Goal: Information Seeking & Learning: Learn about a topic

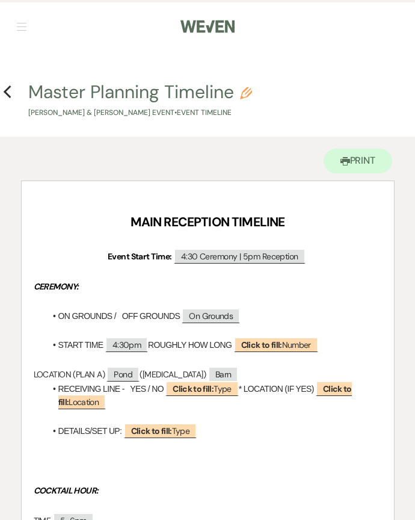
click at [10, 84] on button "Previous" at bounding box center [7, 92] width 9 height 16
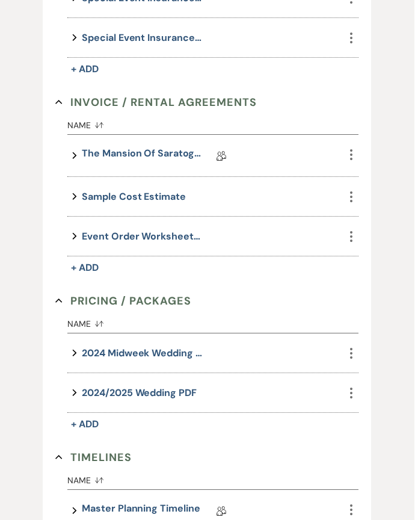
scroll to position [511, 0]
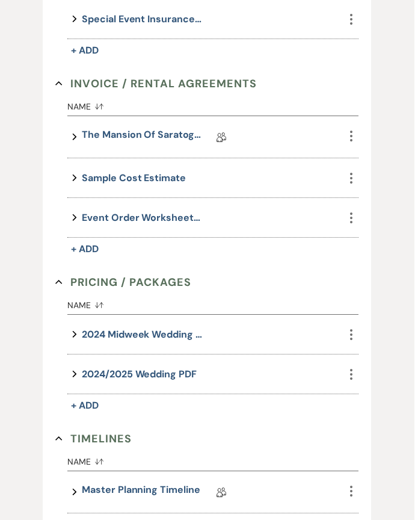
click at [152, 483] on link "Master Planning Timeline" at bounding box center [141, 492] width 118 height 19
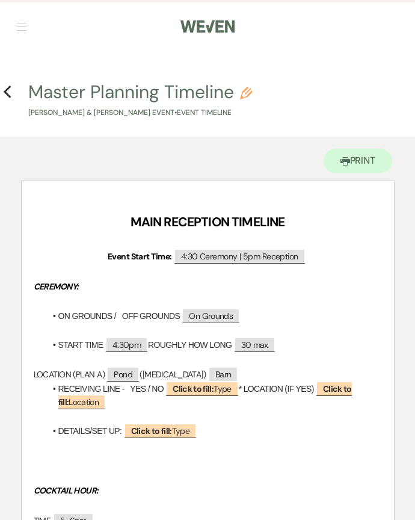
click at [7, 97] on icon "Previous" at bounding box center [7, 92] width 9 height 14
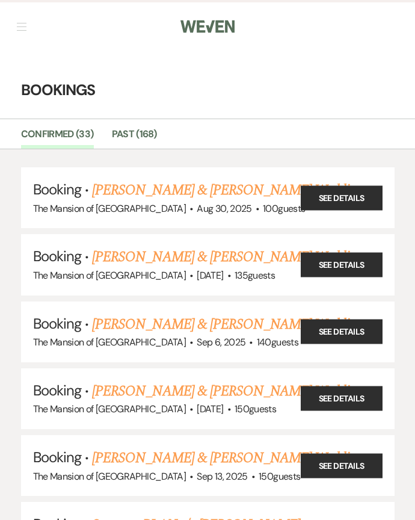
click at [222, 251] on link "[PERSON_NAME] & [PERSON_NAME] Wedding" at bounding box center [226, 257] width 269 height 22
click at [218, 189] on link "[PERSON_NAME] & [PERSON_NAME] Wedding" at bounding box center [226, 190] width 269 height 22
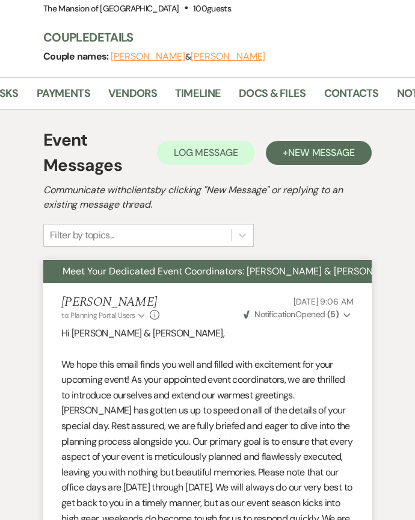
scroll to position [0, 142]
click at [263, 99] on link "Docs & Files" at bounding box center [260, 97] width 67 height 25
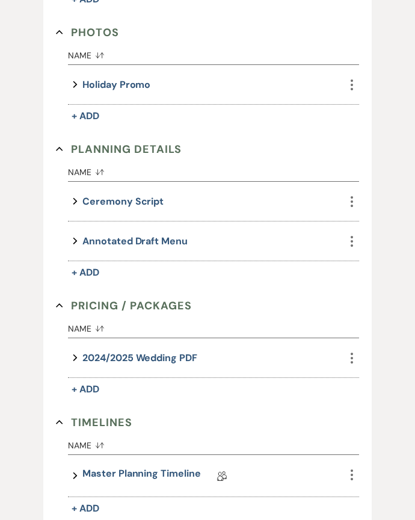
scroll to position [763, 0]
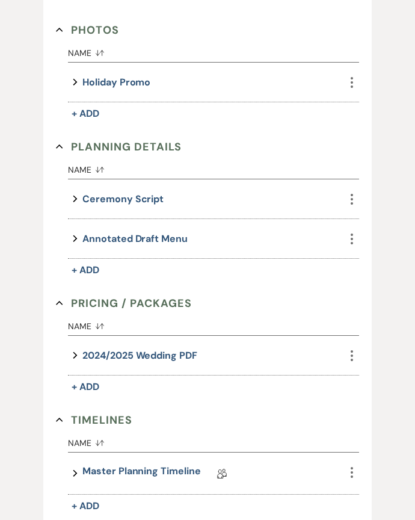
click at [147, 472] on link "Master Planning Timeline" at bounding box center [141, 473] width 118 height 19
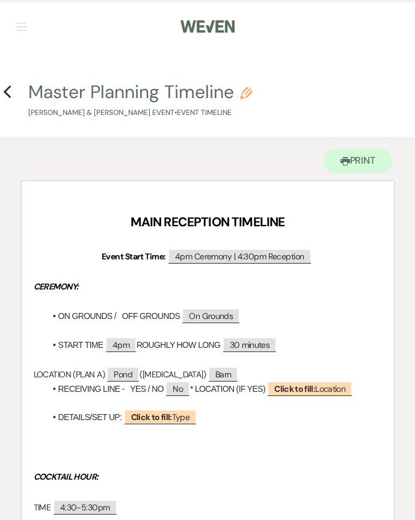
click at [22, 99] on h4 "Previous Master Planning Timeline Pencil [PERSON_NAME] & [PERSON_NAME] Event • …" at bounding box center [207, 98] width 415 height 39
click at [7, 88] on use "button" at bounding box center [7, 91] width 8 height 13
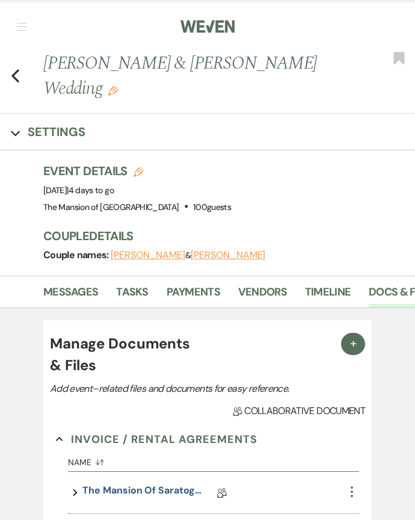
click at [16, 82] on icon "Previous" at bounding box center [15, 76] width 9 height 14
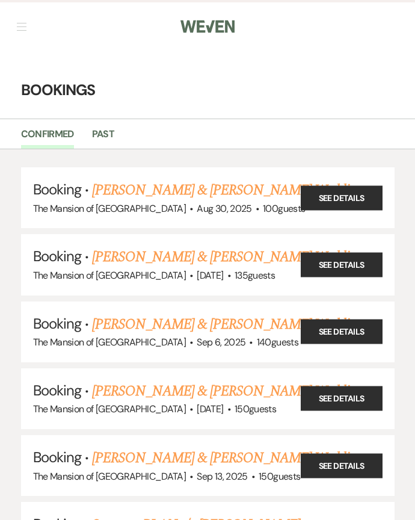
click at [152, 256] on link "[PERSON_NAME] & [PERSON_NAME] Wedding" at bounding box center [226, 257] width 269 height 22
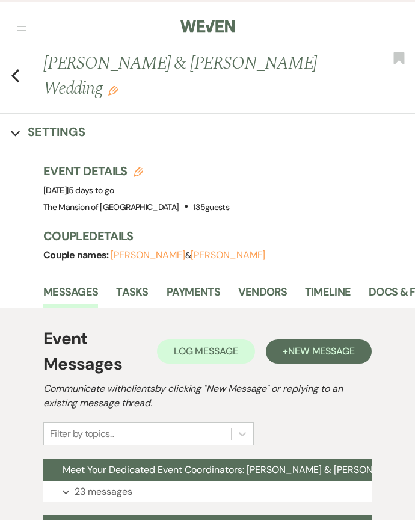
click at [387, 283] on link "Docs & Files" at bounding box center [402, 295] width 67 height 25
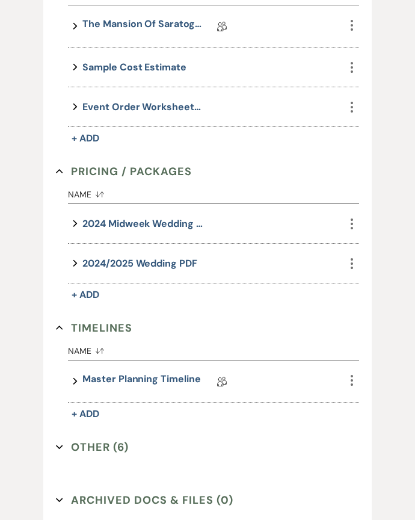
scroll to position [623, 0]
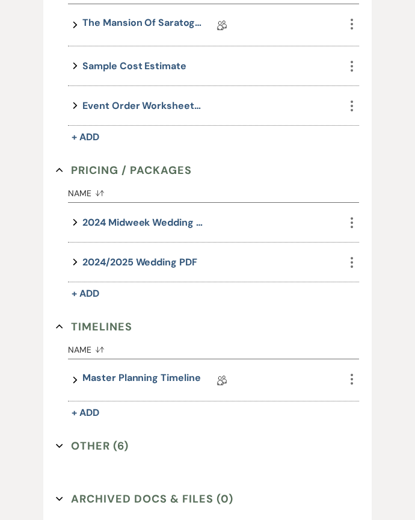
click at [152, 371] on link "Master Planning Timeline" at bounding box center [141, 380] width 118 height 19
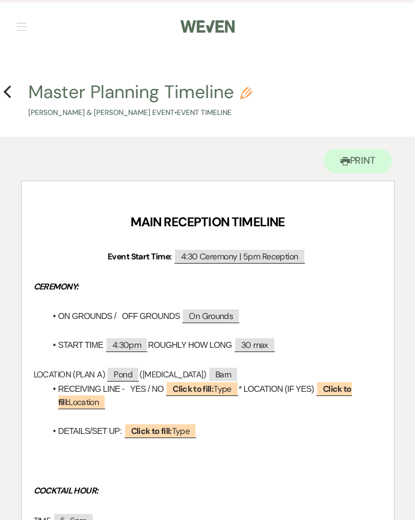
click at [6, 88] on icon "Previous" at bounding box center [7, 92] width 9 height 14
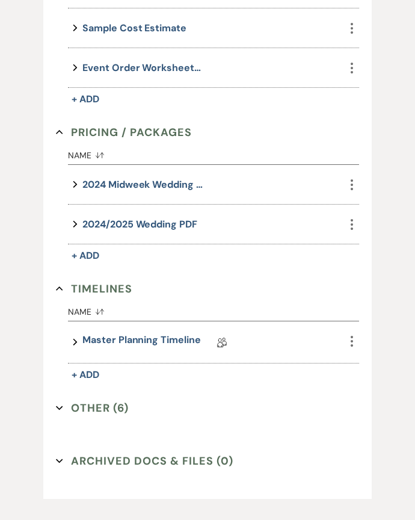
scroll to position [674, 0]
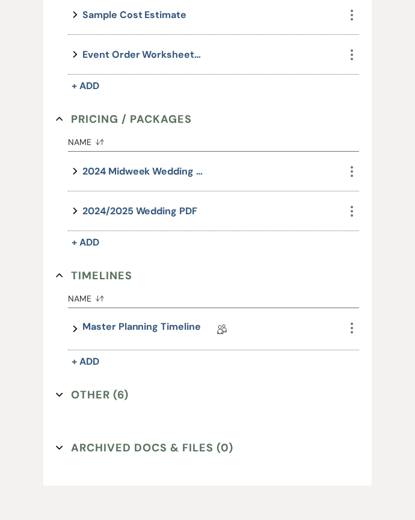
click at [83, 386] on button "Other (6) Expand" at bounding box center [92, 395] width 73 height 18
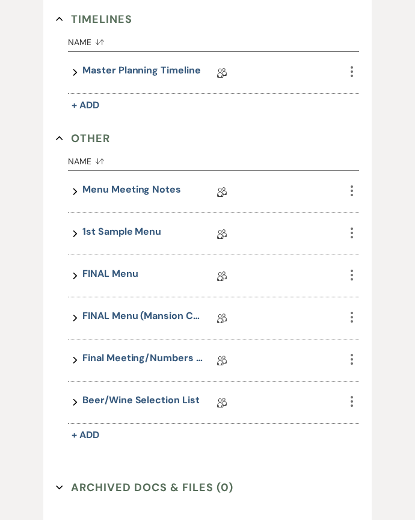
scroll to position [936, 0]
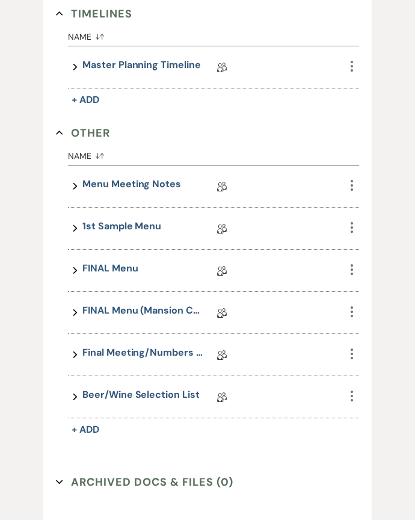
click at [158, 387] on link "Beer/Wine Selection List" at bounding box center [140, 396] width 117 height 19
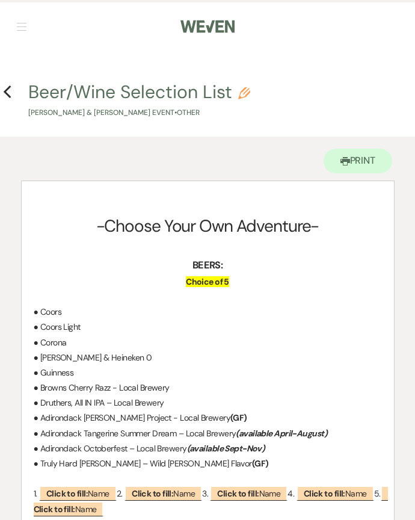
click at [10, 91] on icon "Previous" at bounding box center [7, 92] width 9 height 14
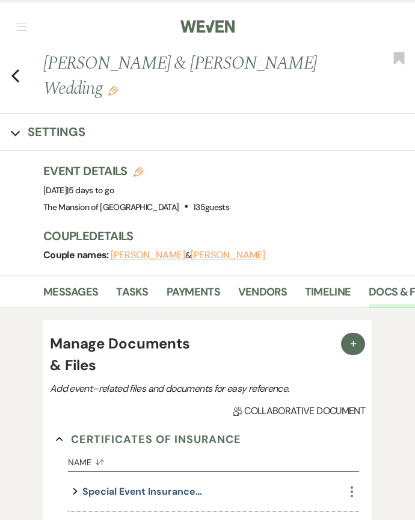
click at [19, 66] on button "Previous" at bounding box center [15, 74] width 9 height 17
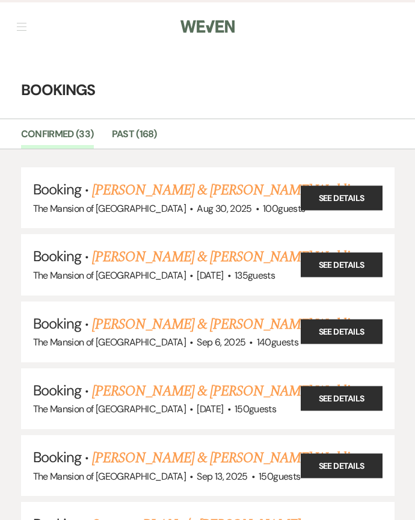
click at [170, 241] on li "Booking · [PERSON_NAME] & [PERSON_NAME] Wedding The Mansion of [GEOGRAPHIC_DATA…" at bounding box center [207, 264] width 373 height 61
click at [198, 254] on link "[PERSON_NAME] & [PERSON_NAME] Wedding" at bounding box center [226, 257] width 269 height 22
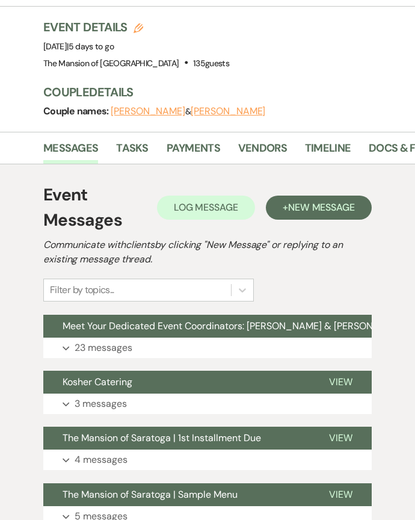
scroll to position [146, 0]
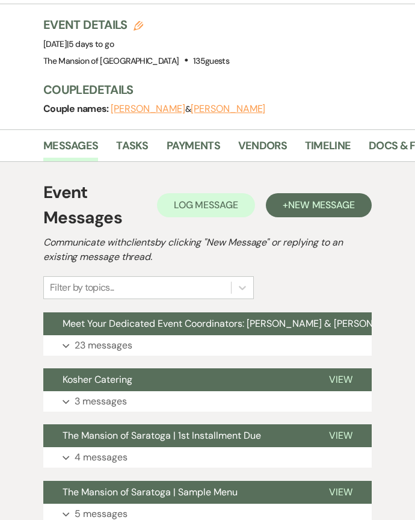
click at [93, 337] on p "23 messages" at bounding box center [104, 345] width 58 height 16
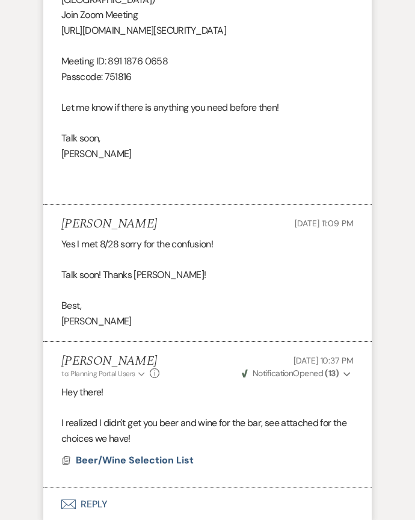
scroll to position [5754, 0]
click at [349, 400] on p at bounding box center [207, 408] width 292 height 16
click at [346, 370] on icon "Expand" at bounding box center [346, 374] width 7 height 8
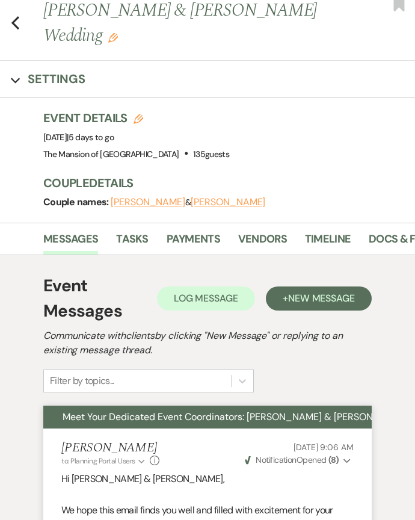
scroll to position [0, 0]
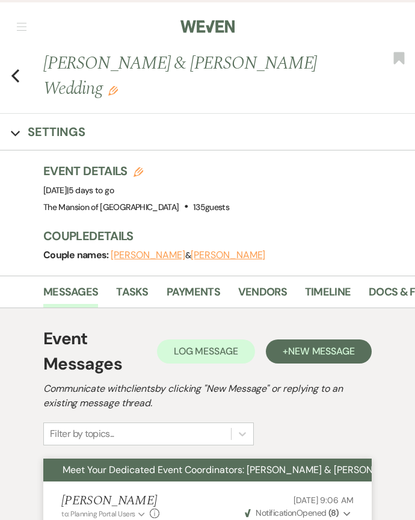
click at [19, 69] on icon "Previous" at bounding box center [15, 76] width 9 height 14
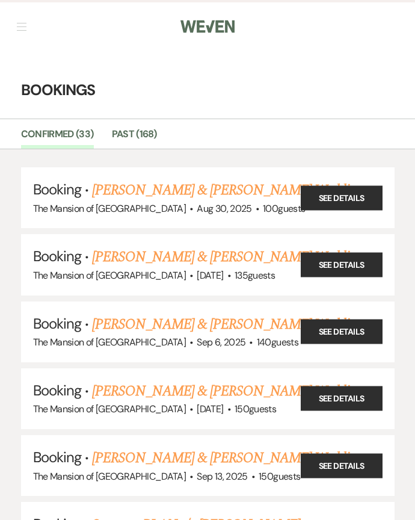
click at [21, 26] on button "button" at bounding box center [22, 26] width 10 height 7
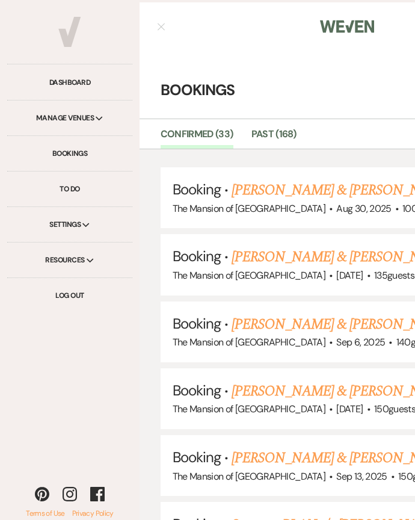
click at [66, 153] on link "Bookings" at bounding box center [69, 153] width 125 height 35
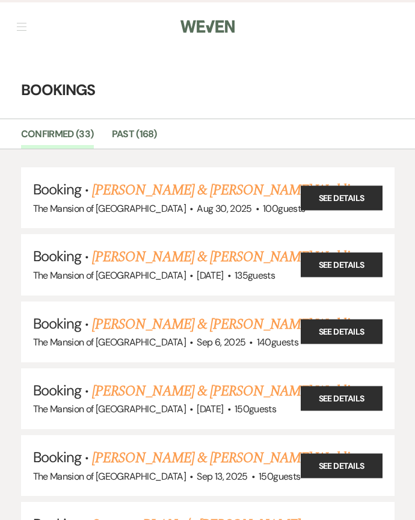
click at [20, 34] on nav "Dashboard Manage Venues Expand The Mansion of Saratoga Bookings To Do Settings …" at bounding box center [207, 25] width 415 height 51
click at [32, 19] on nav "Dashboard Manage Venues Expand The Mansion of Saratoga Bookings To Do Settings …" at bounding box center [207, 25] width 415 height 51
click at [19, 28] on button "button" at bounding box center [22, 26] width 10 height 7
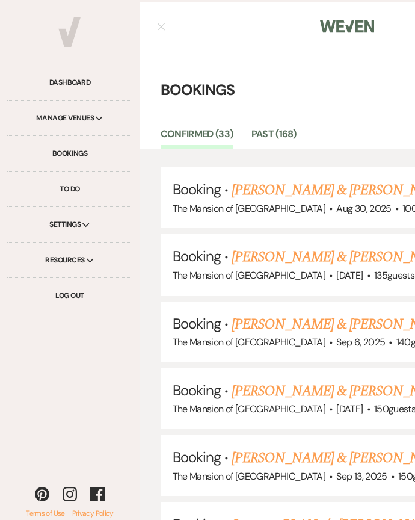
click at [51, 77] on link "Dashboard" at bounding box center [69, 82] width 125 height 35
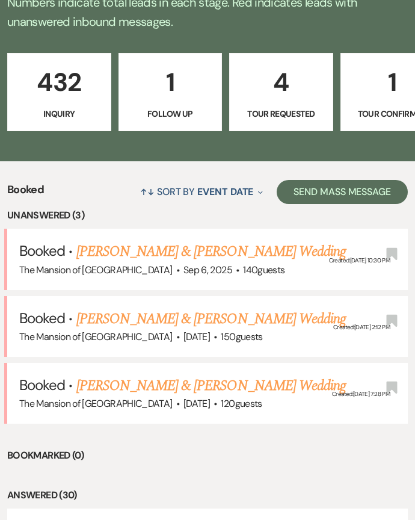
scroll to position [318, 0]
